Goal: Task Accomplishment & Management: Manage account settings

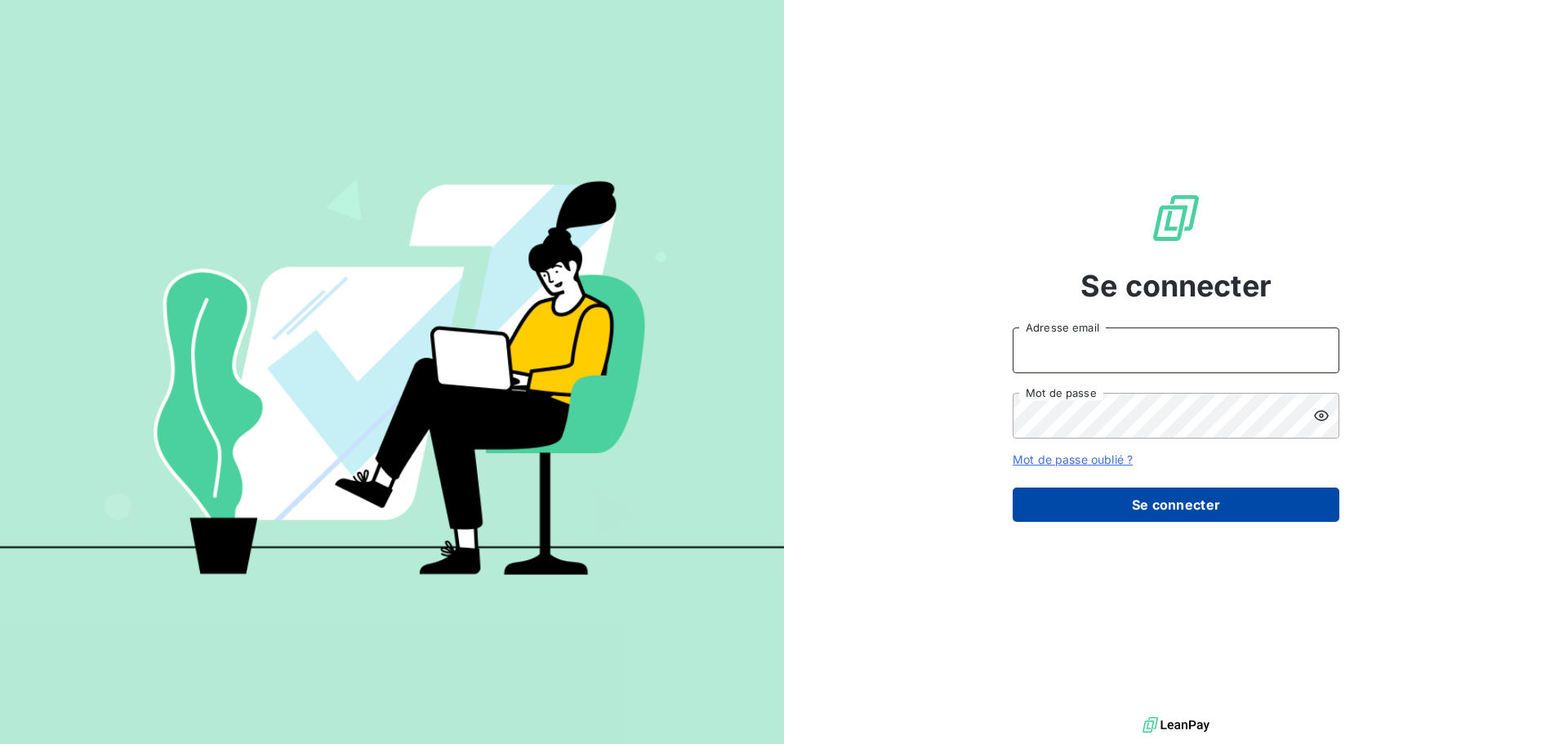
type input "[PERSON_NAME][EMAIL_ADDRESS][DOMAIN_NAME]"
click at [1082, 508] on button "Se connecter" at bounding box center [1177, 504] width 327 height 34
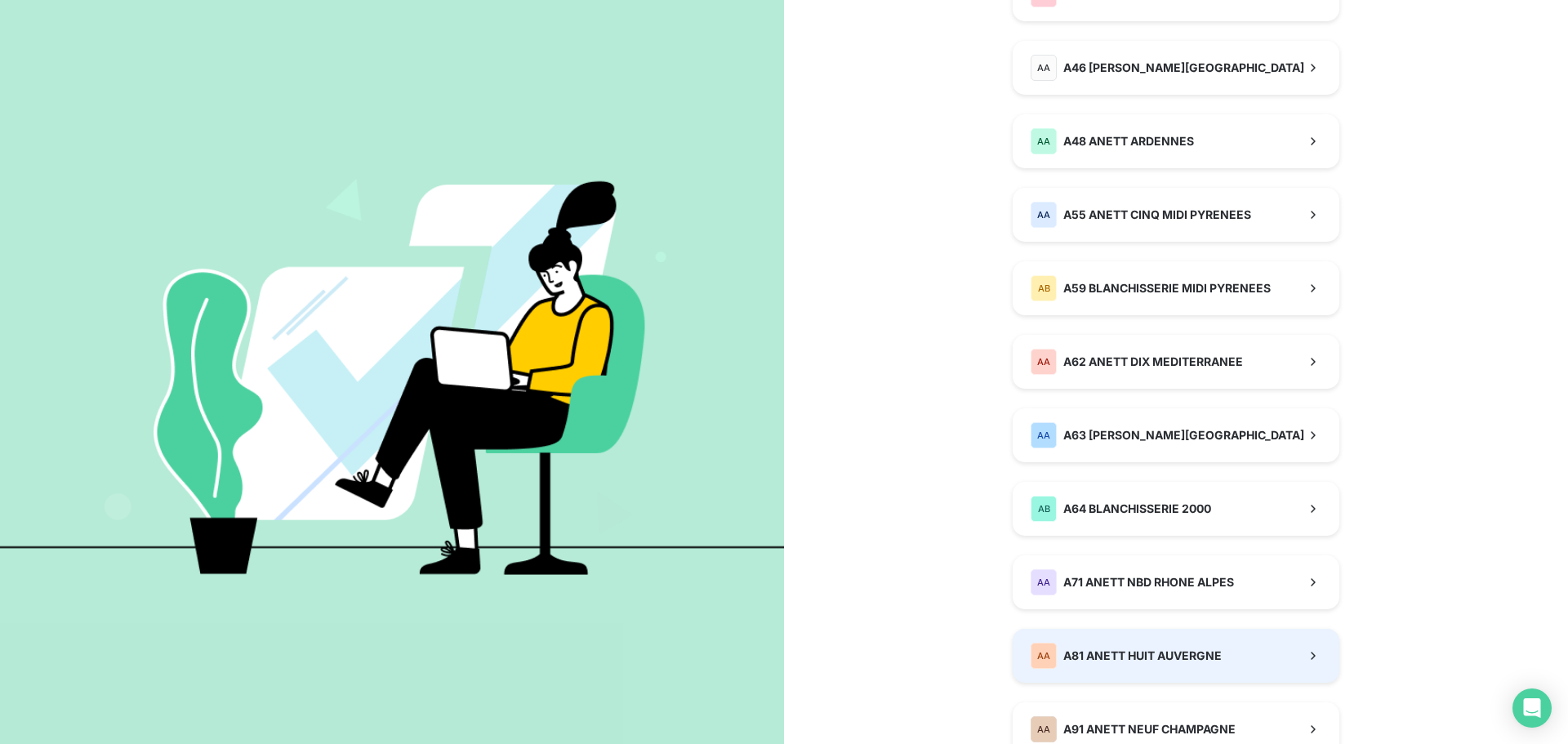
scroll to position [899, 0]
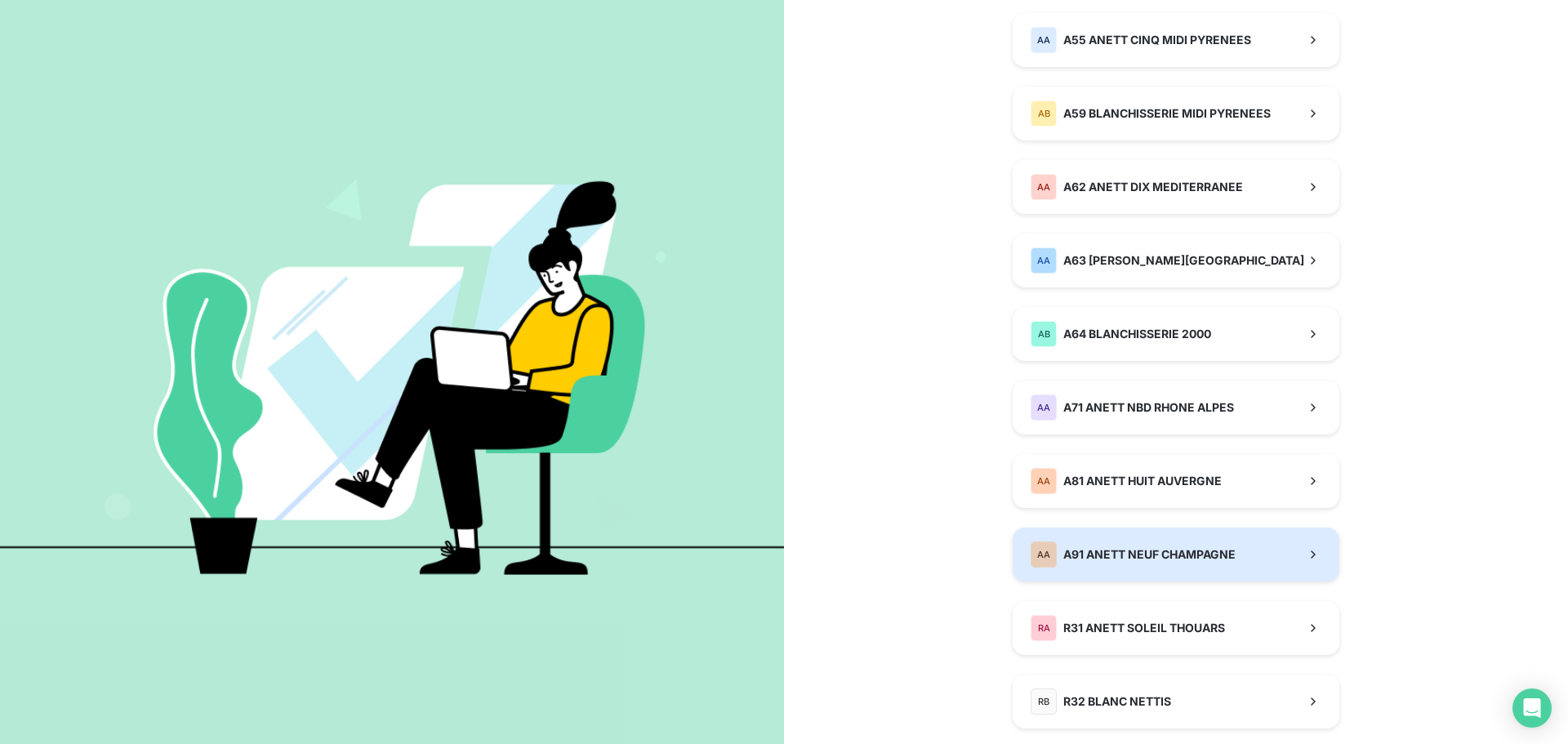
click at [1082, 568] on button "AA A91 ANETT NEUF CHAMPAGNE" at bounding box center [1177, 554] width 327 height 54
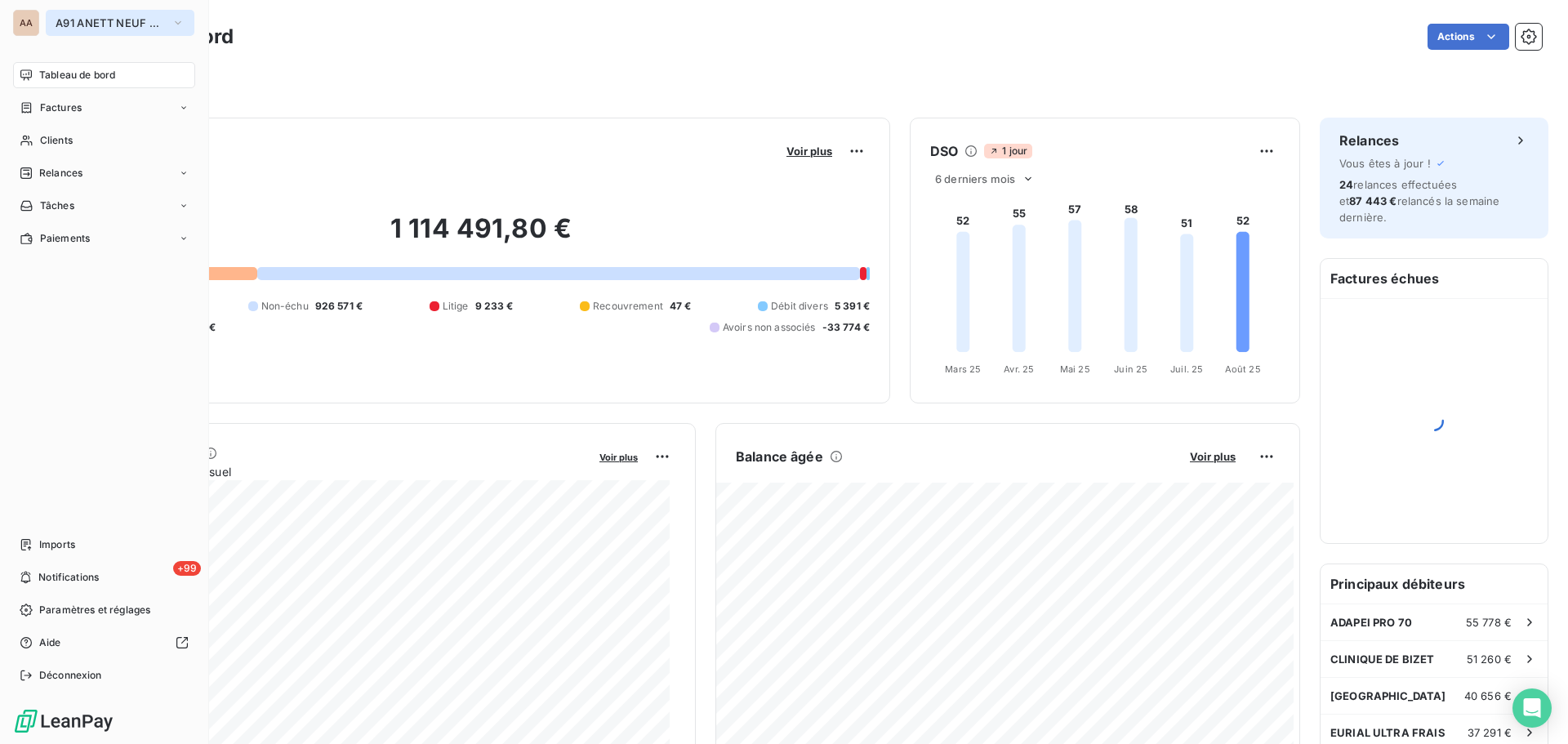
click at [82, 35] on button "A91 ANETT NEUF CHAMPAGNE" at bounding box center [120, 22] width 149 height 26
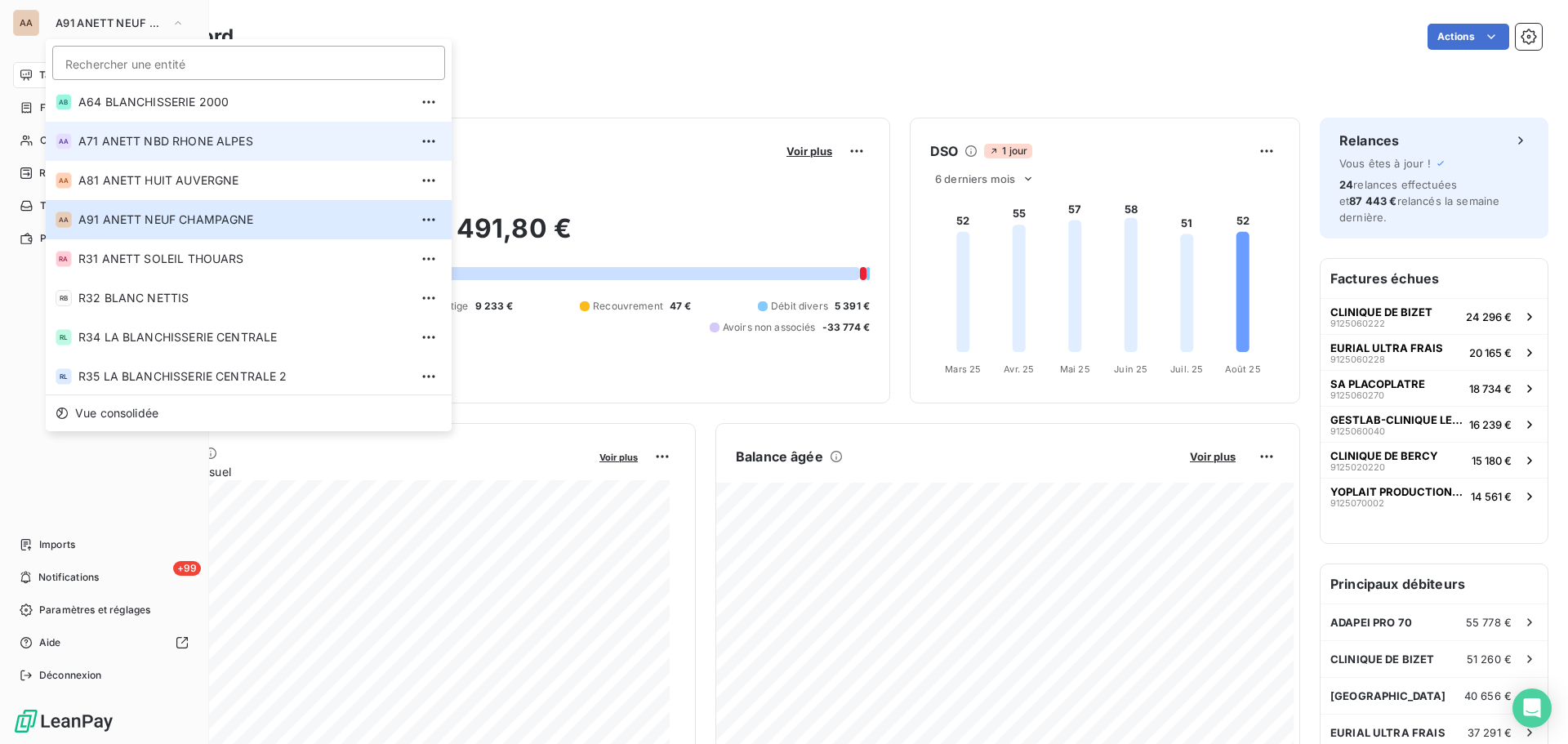
scroll to position [555, 0]
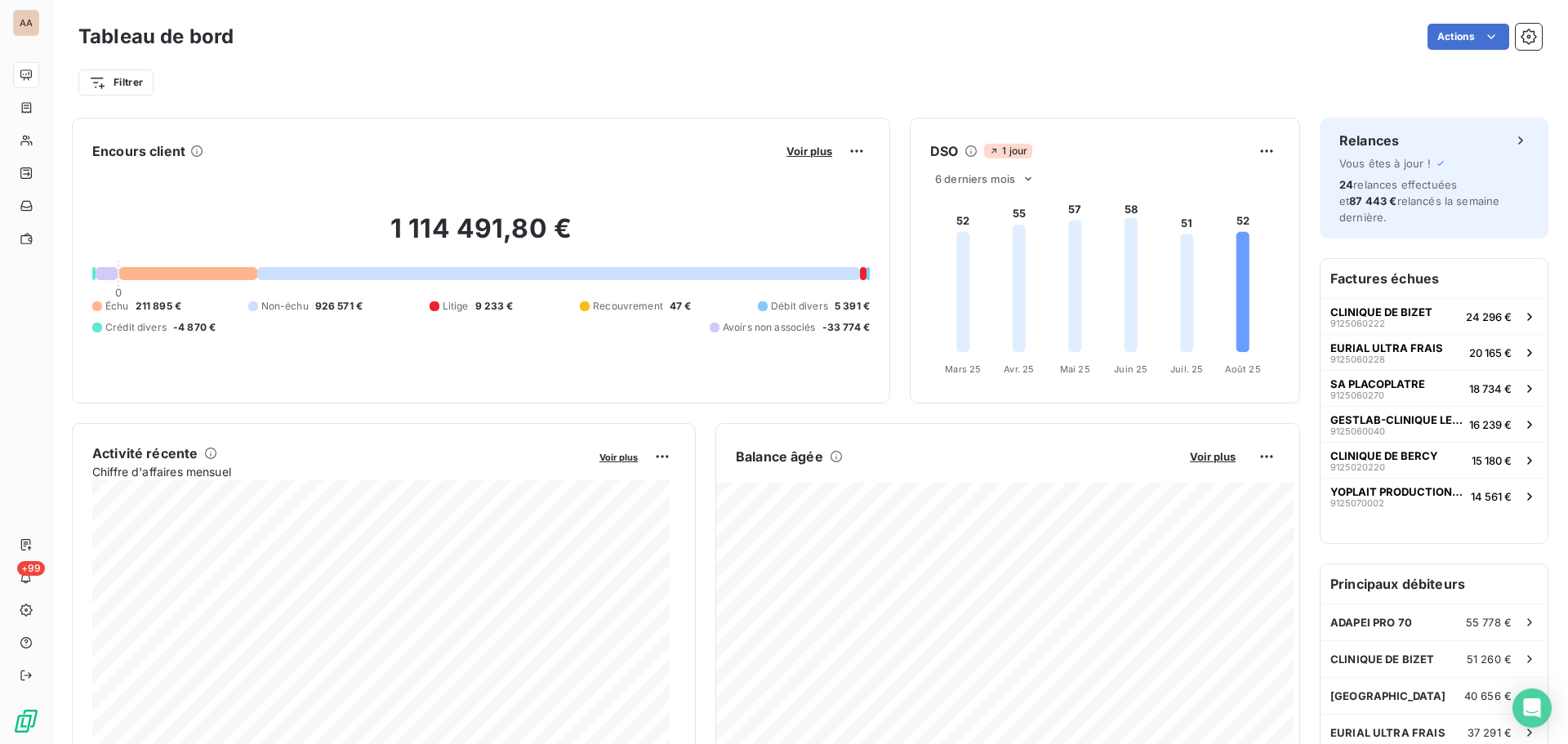
click at [537, 149] on div "Encours client Voir plus" at bounding box center [481, 151] width 778 height 26
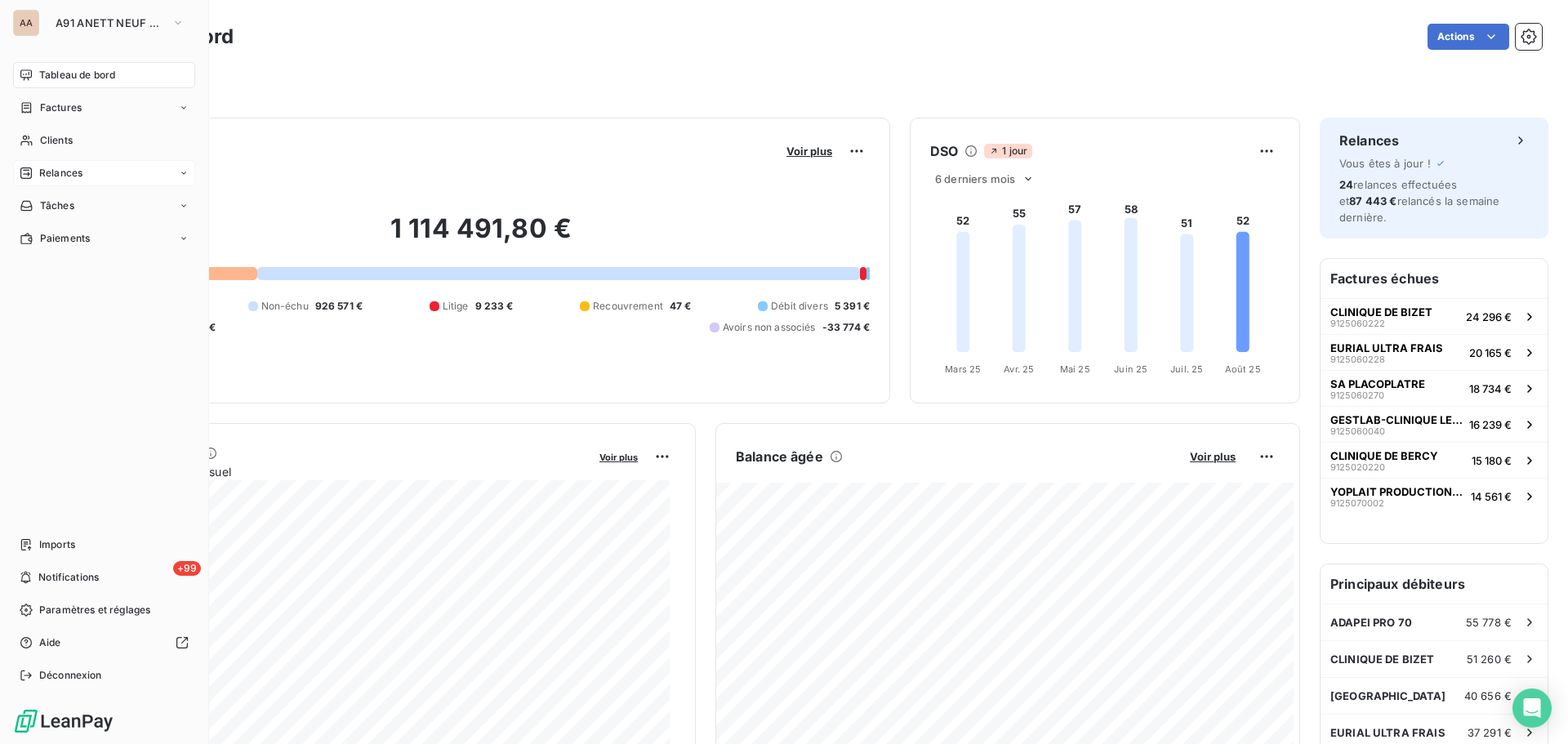
click at [68, 179] on span "Relances" at bounding box center [60, 172] width 43 height 15
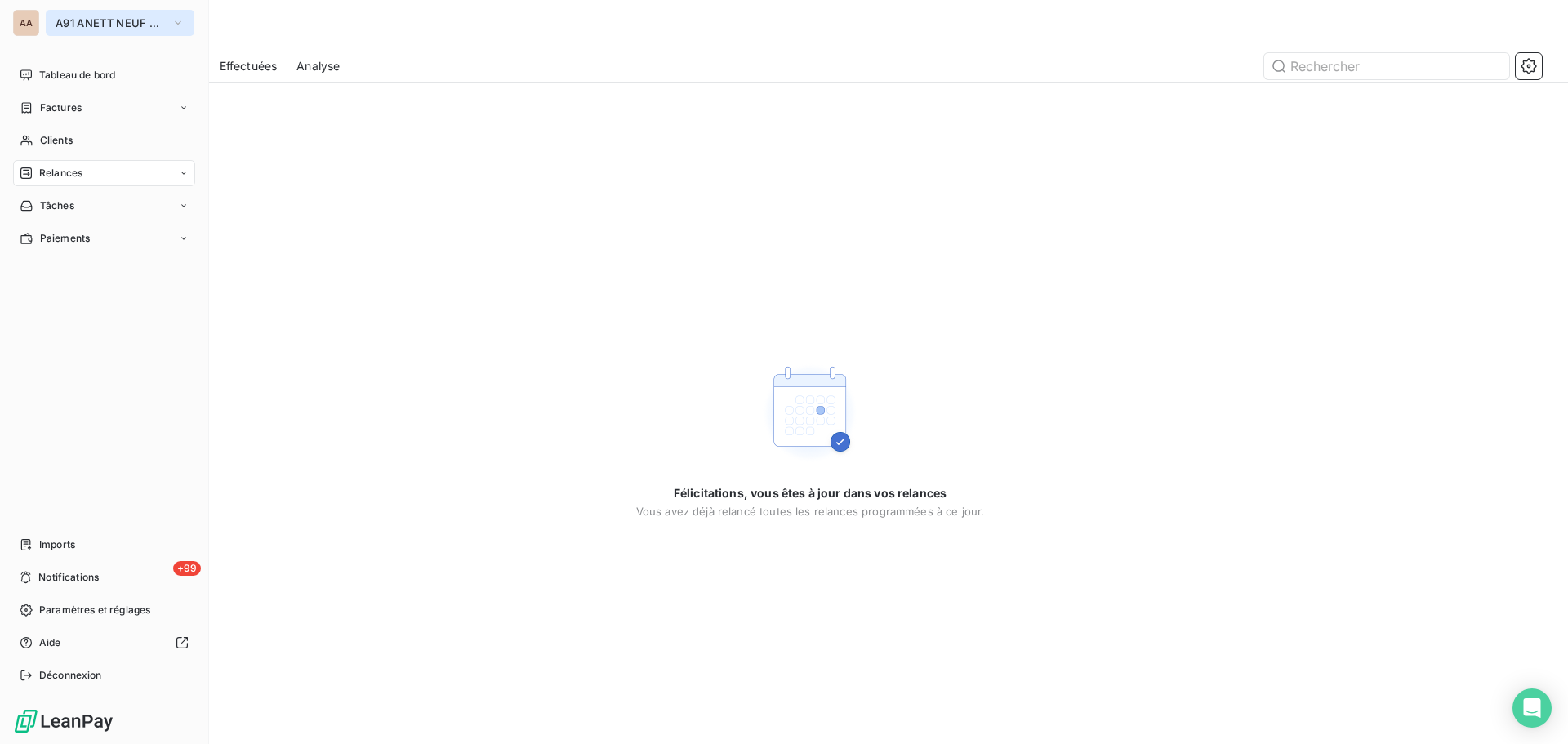
click at [70, 22] on span "A91 ANETT NEUF CHAMPAGNE" at bounding box center [110, 22] width 109 height 13
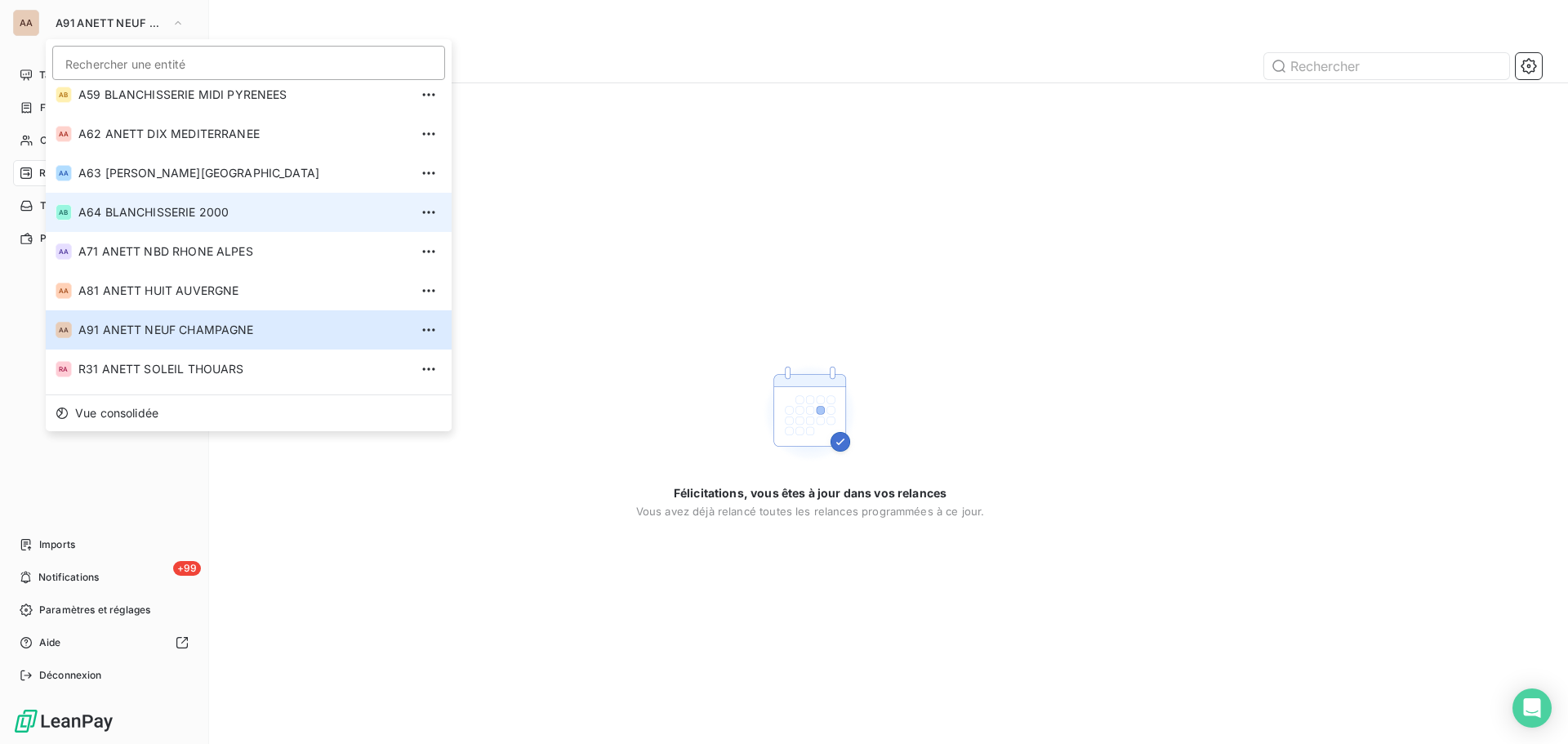
scroll to position [480, 0]
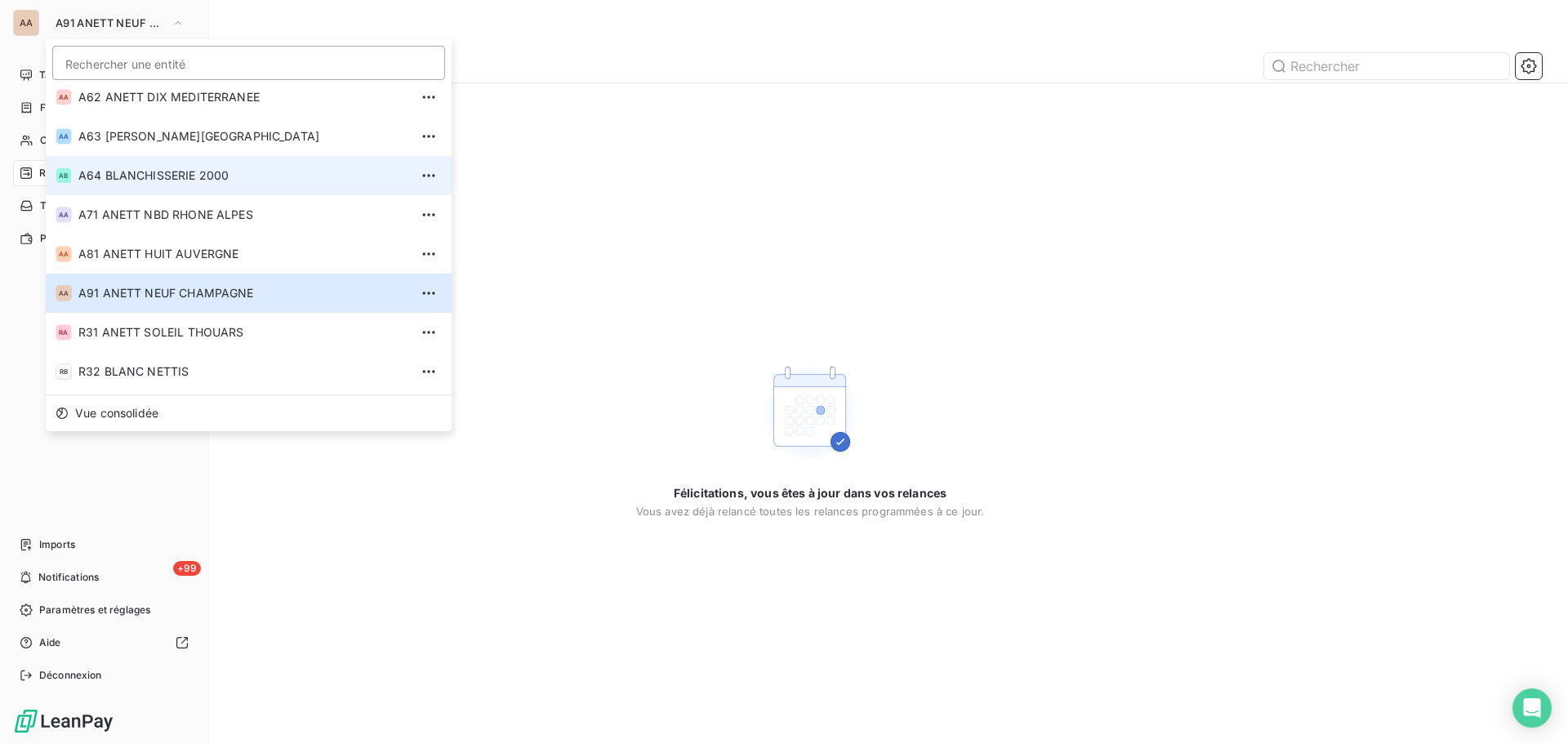
click at [111, 174] on span "A64 BLANCHISSERIE 2000" at bounding box center [244, 175] width 331 height 17
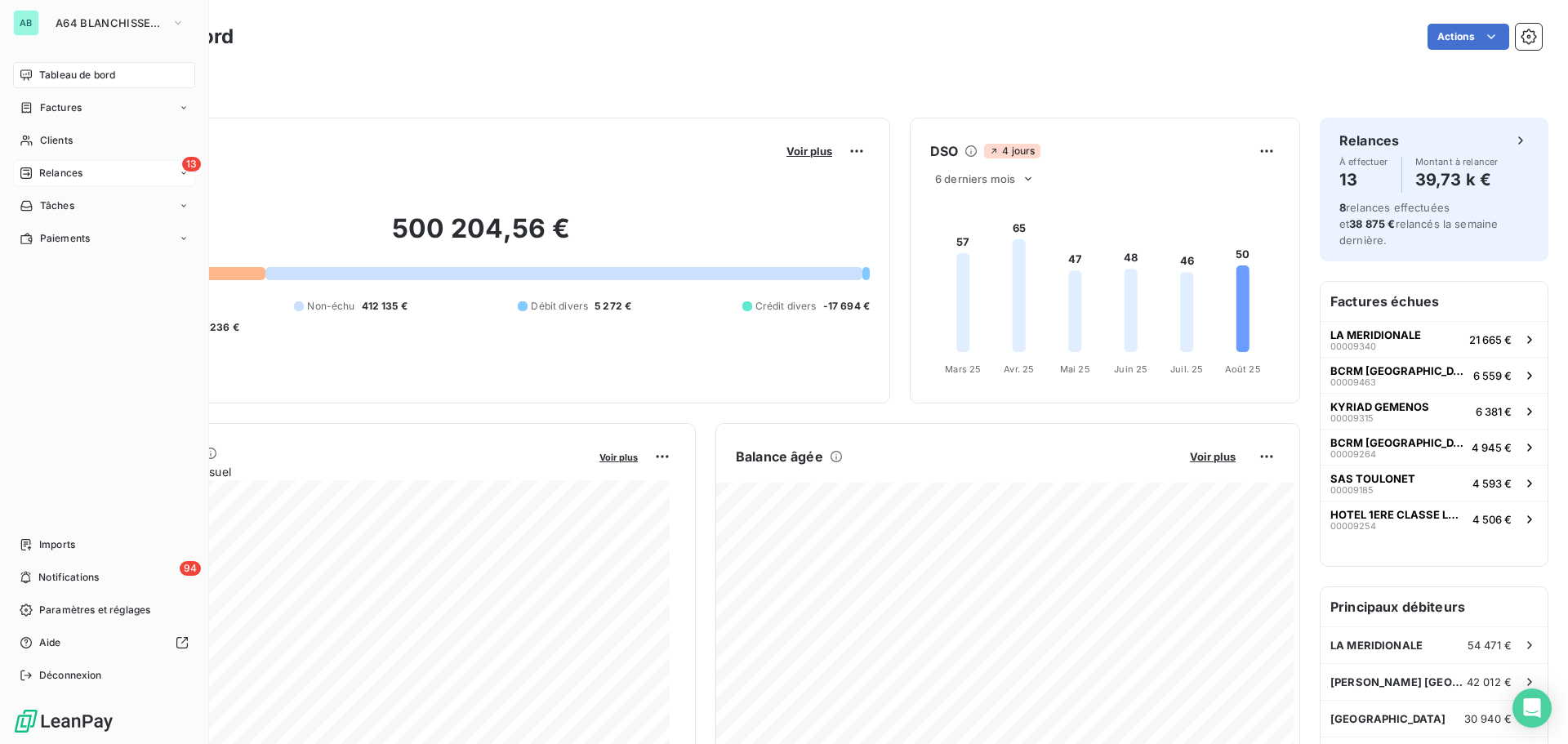
click at [61, 180] on div "13 Relances" at bounding box center [103, 172] width 182 height 26
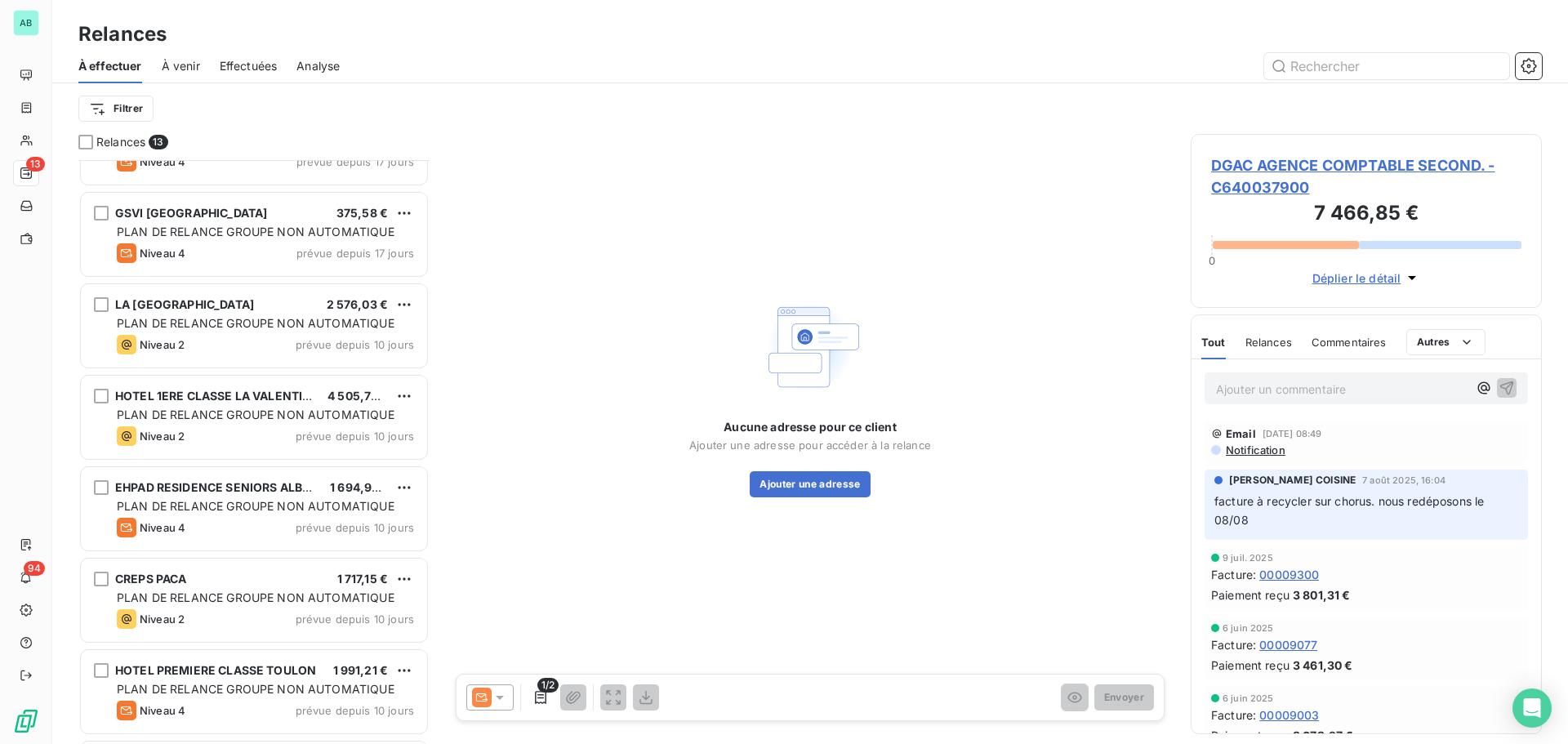
scroll to position [246, 0]
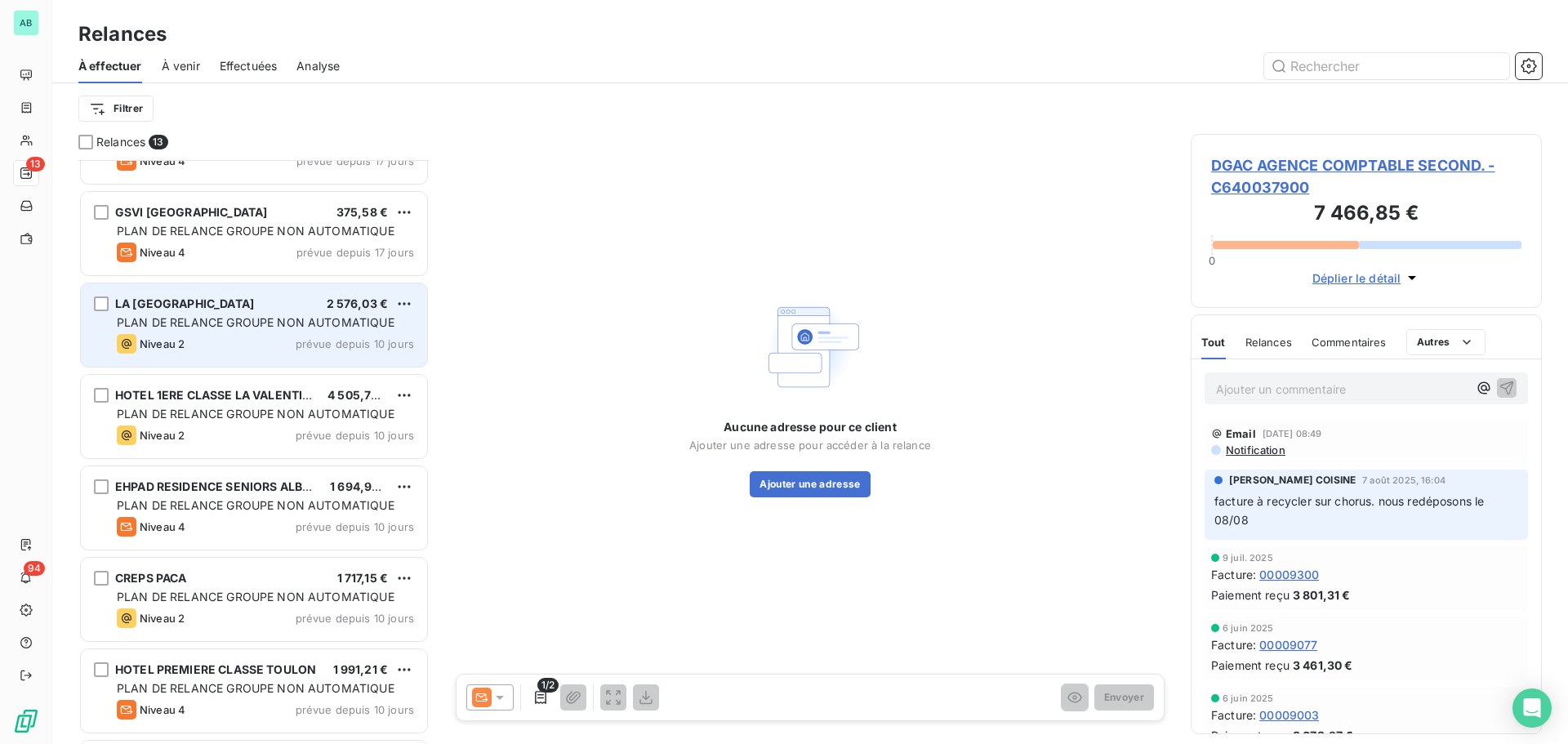
click at [215, 333] on div "LA VILLA ARENA 2 576,03 € PLAN DE RELANCE GROUPE NON AUTOMATIQUE Niveau 2 prévu…" at bounding box center [254, 325] width 346 height 84
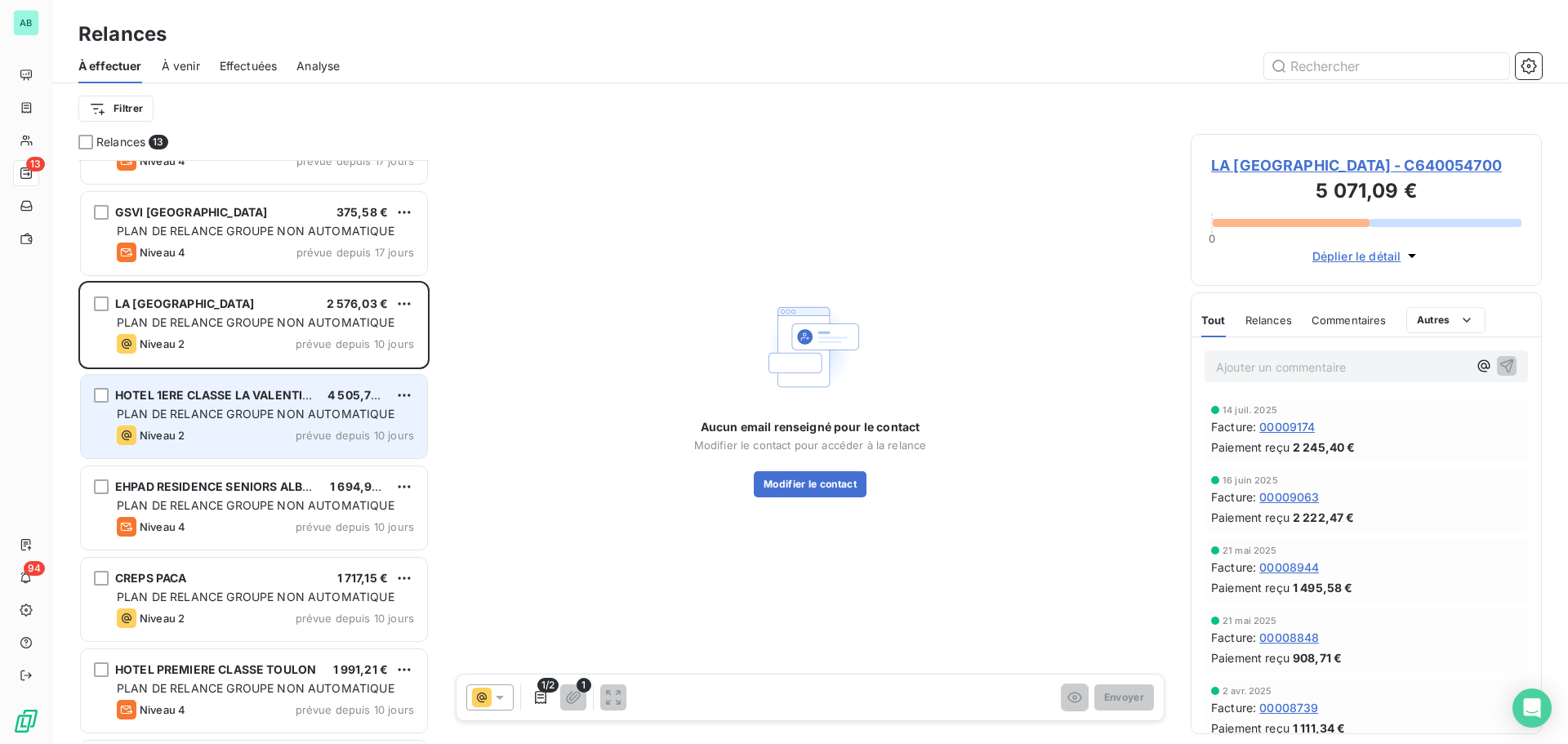
click at [245, 410] on span "PLAN DE RELANCE GROUPE NON AUTOMATIQUE" at bounding box center [255, 414] width 277 height 14
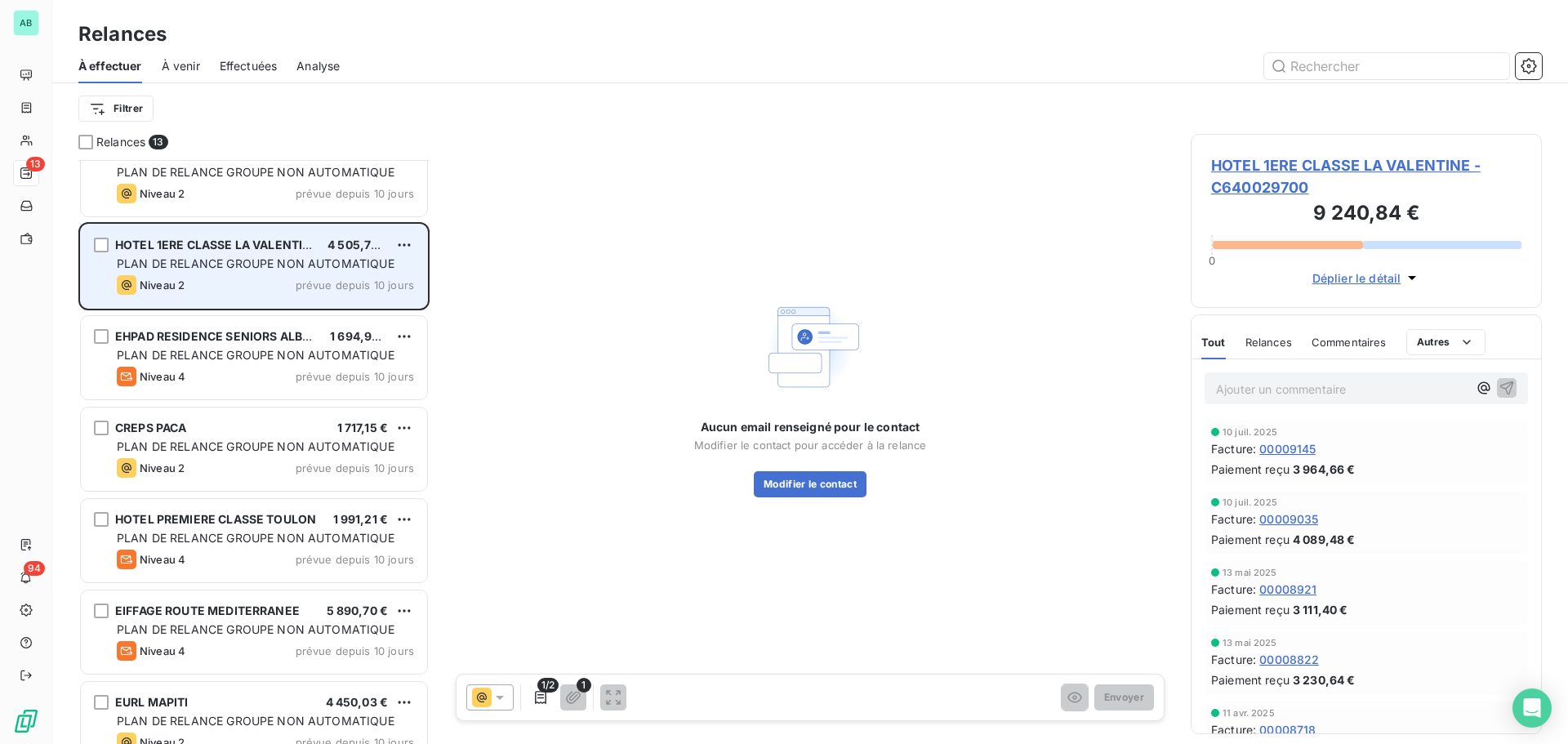
scroll to position [573, 0]
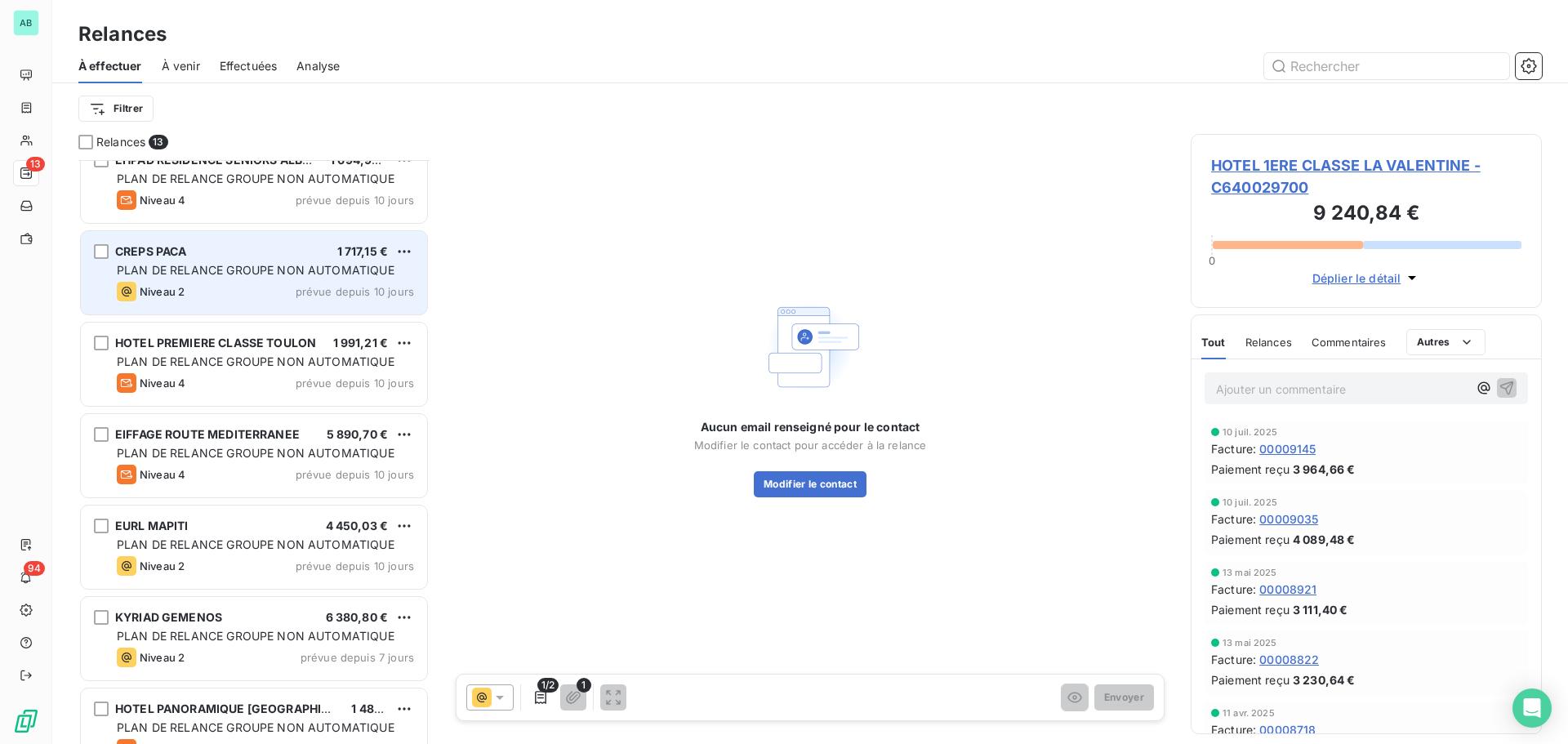
click at [222, 292] on div "Niveau 2 prévue depuis 10 jours" at bounding box center [265, 292] width 297 height 19
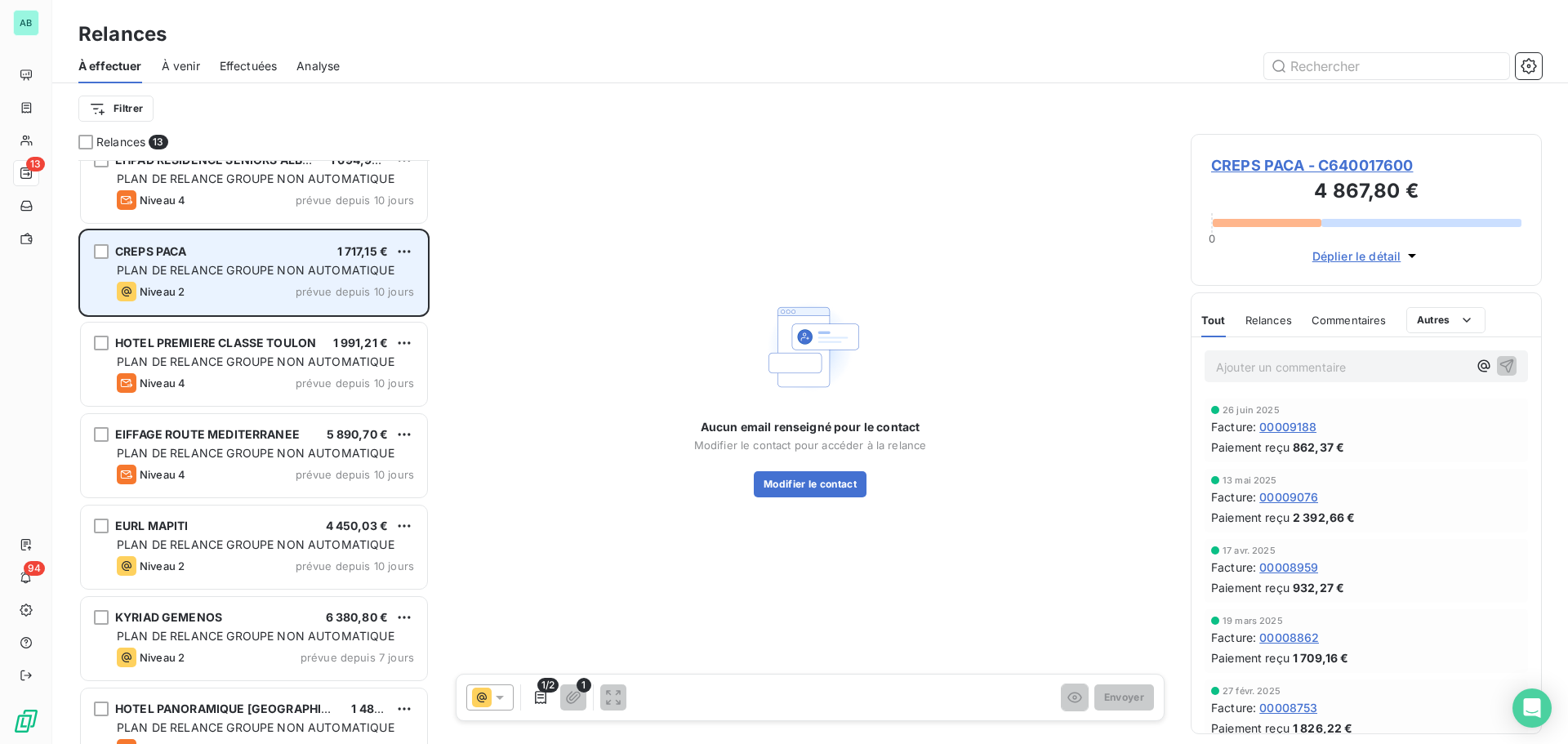
scroll to position [607, 0]
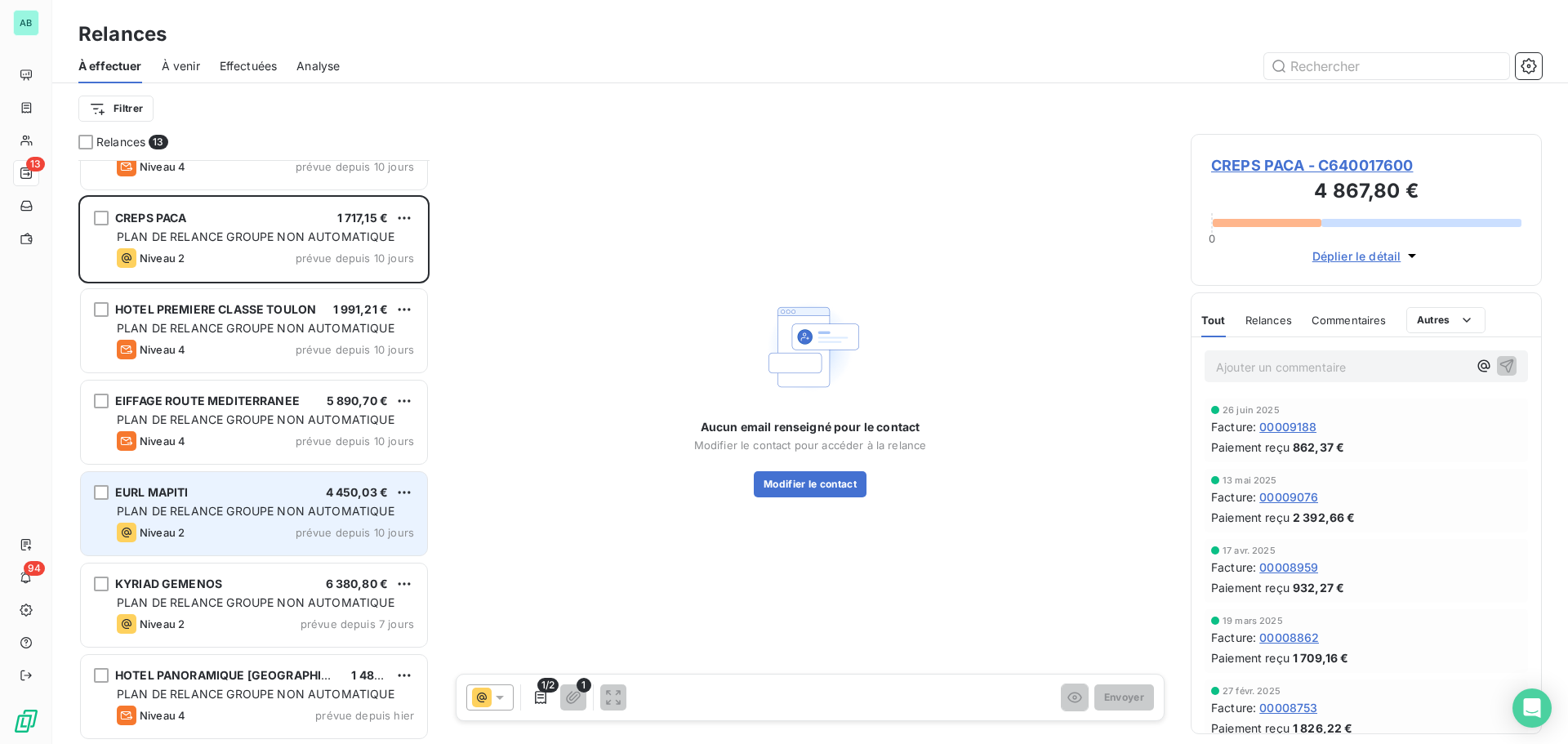
click at [224, 517] on span "PLAN DE RELANCE GROUPE NON AUTOMATIQUE" at bounding box center [255, 511] width 277 height 14
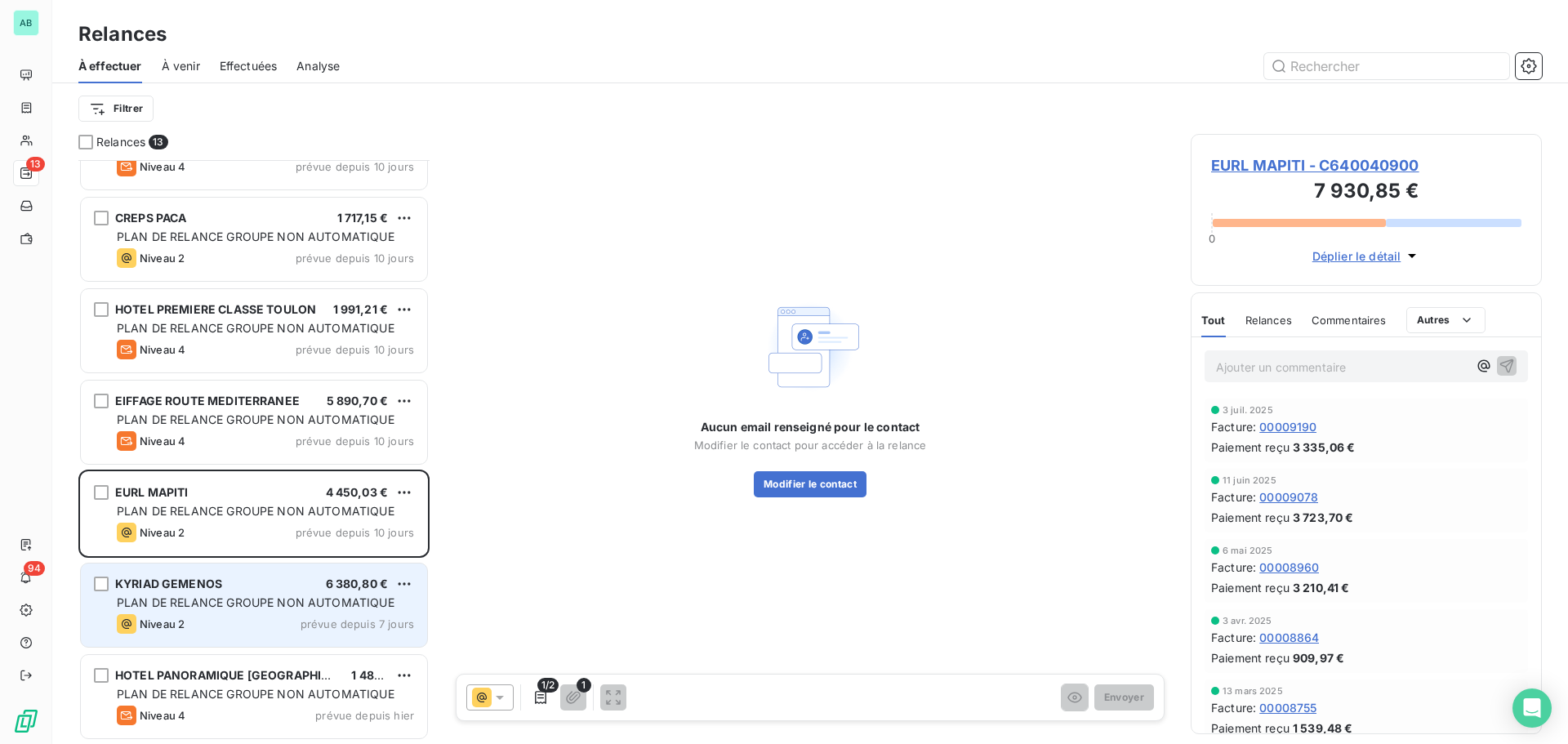
click at [266, 612] on div "KYRIAD GEMENOS 6 380,80 € PLAN DE RELANCE GROUPE NON AUTOMATIQUE Niveau 2 prévu…" at bounding box center [254, 606] width 346 height 84
